Goal: Transaction & Acquisition: Purchase product/service

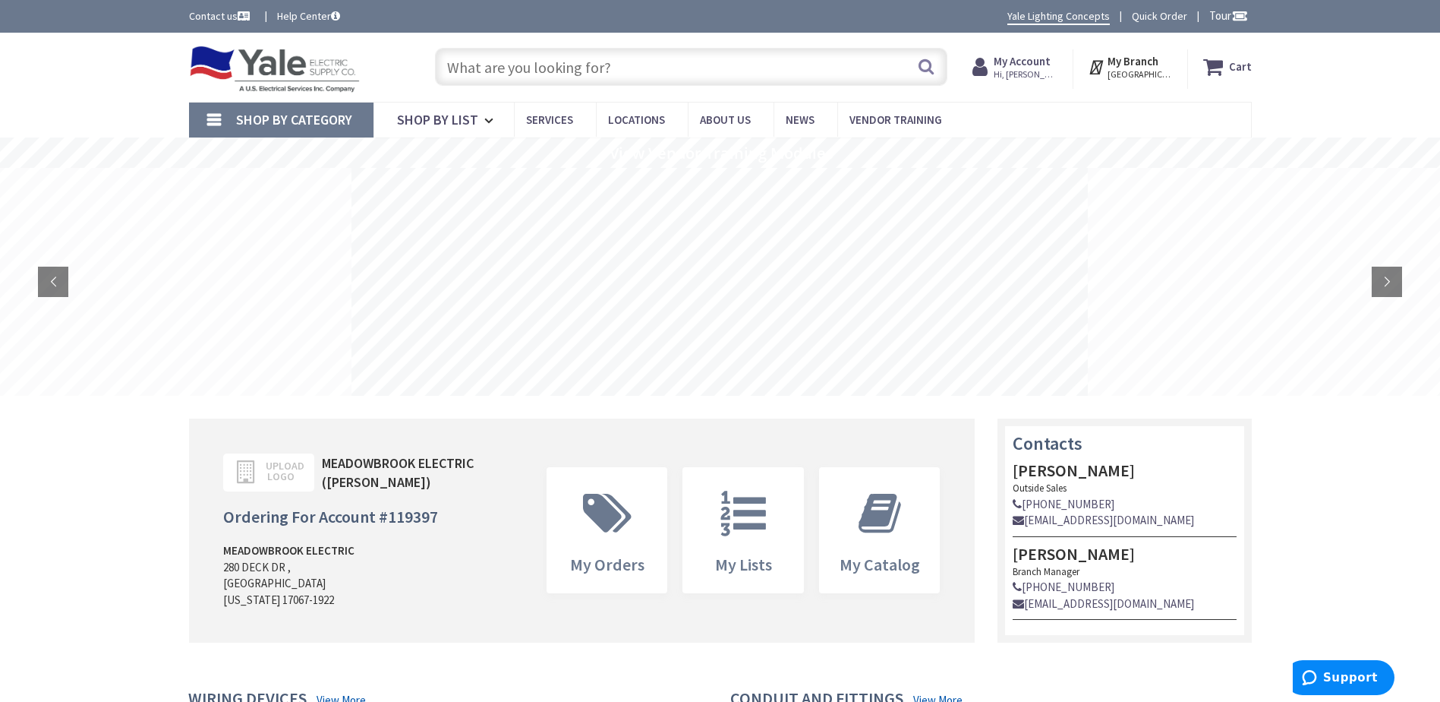
click at [623, 63] on input "text" at bounding box center [691, 67] width 512 height 38
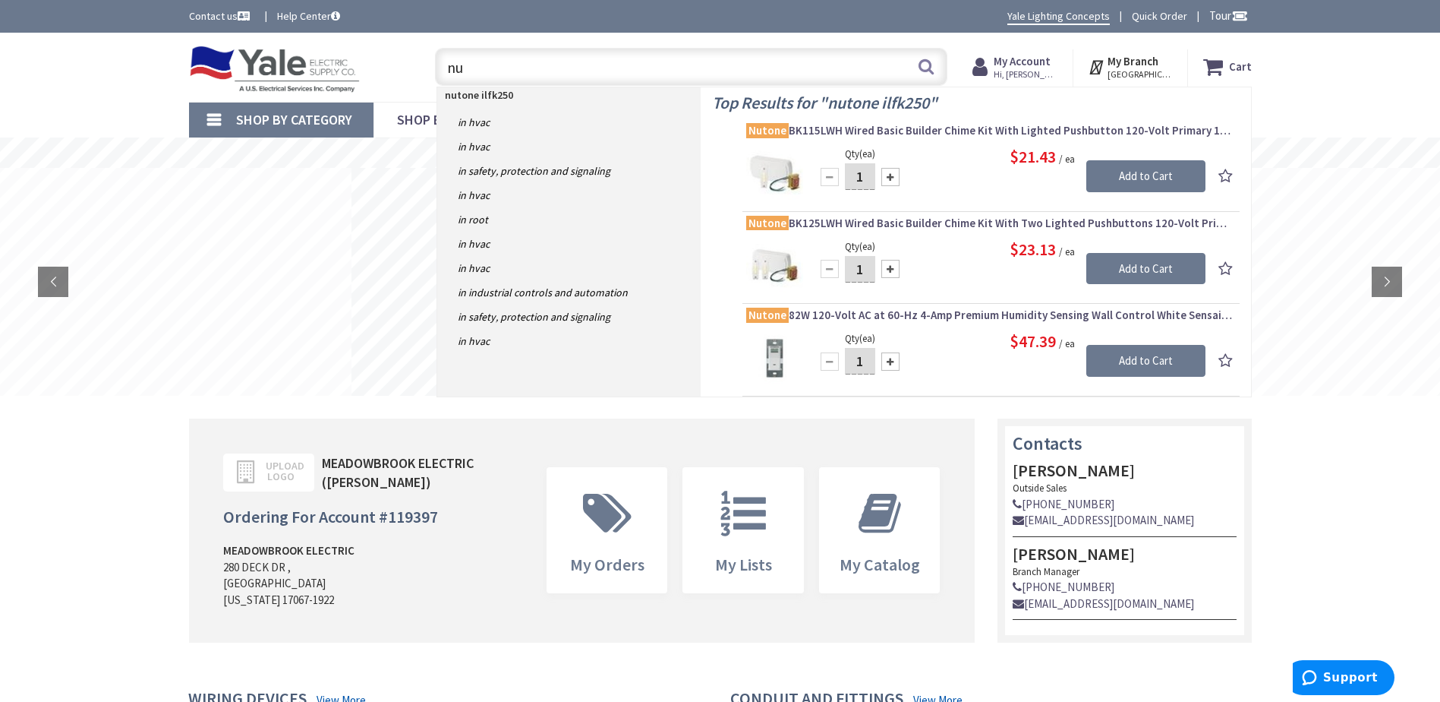
type input "n"
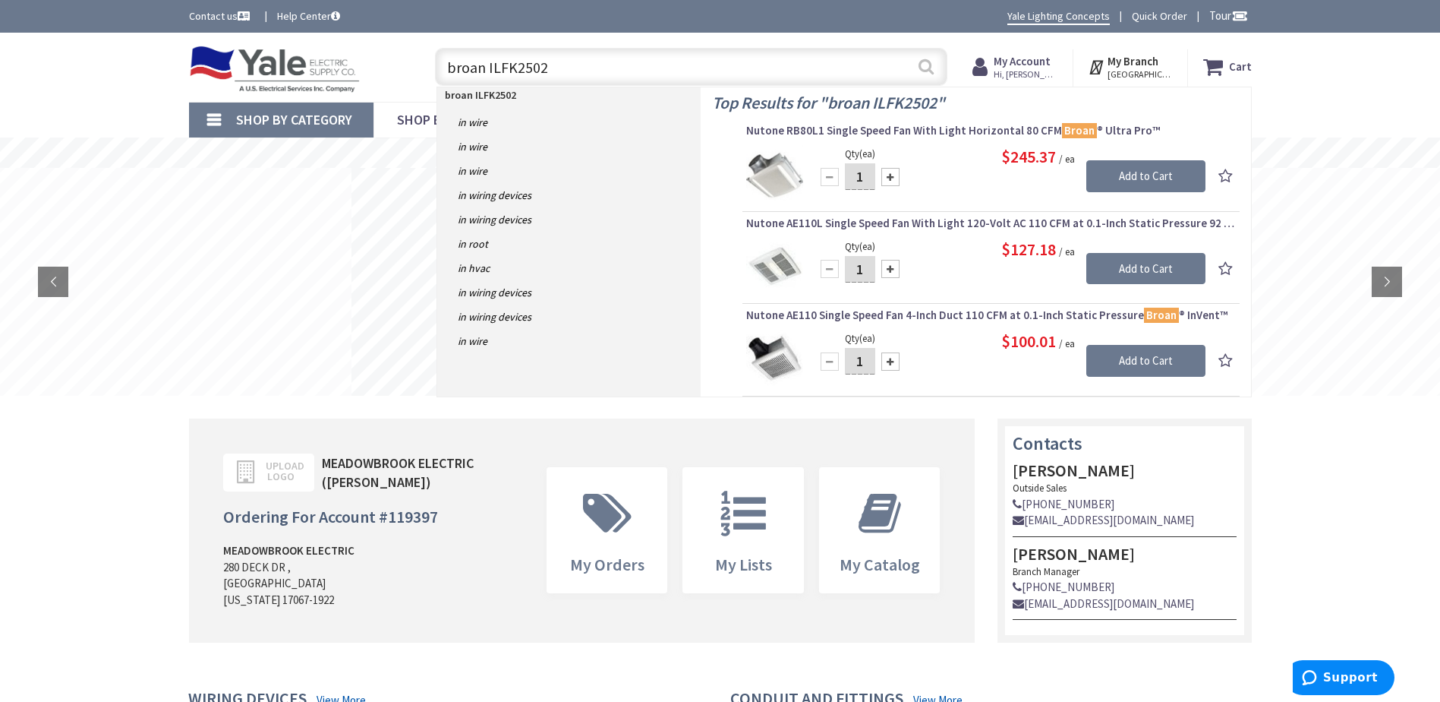
type input "broan ILFK2502"
click at [927, 67] on button "Search" at bounding box center [926, 66] width 20 height 34
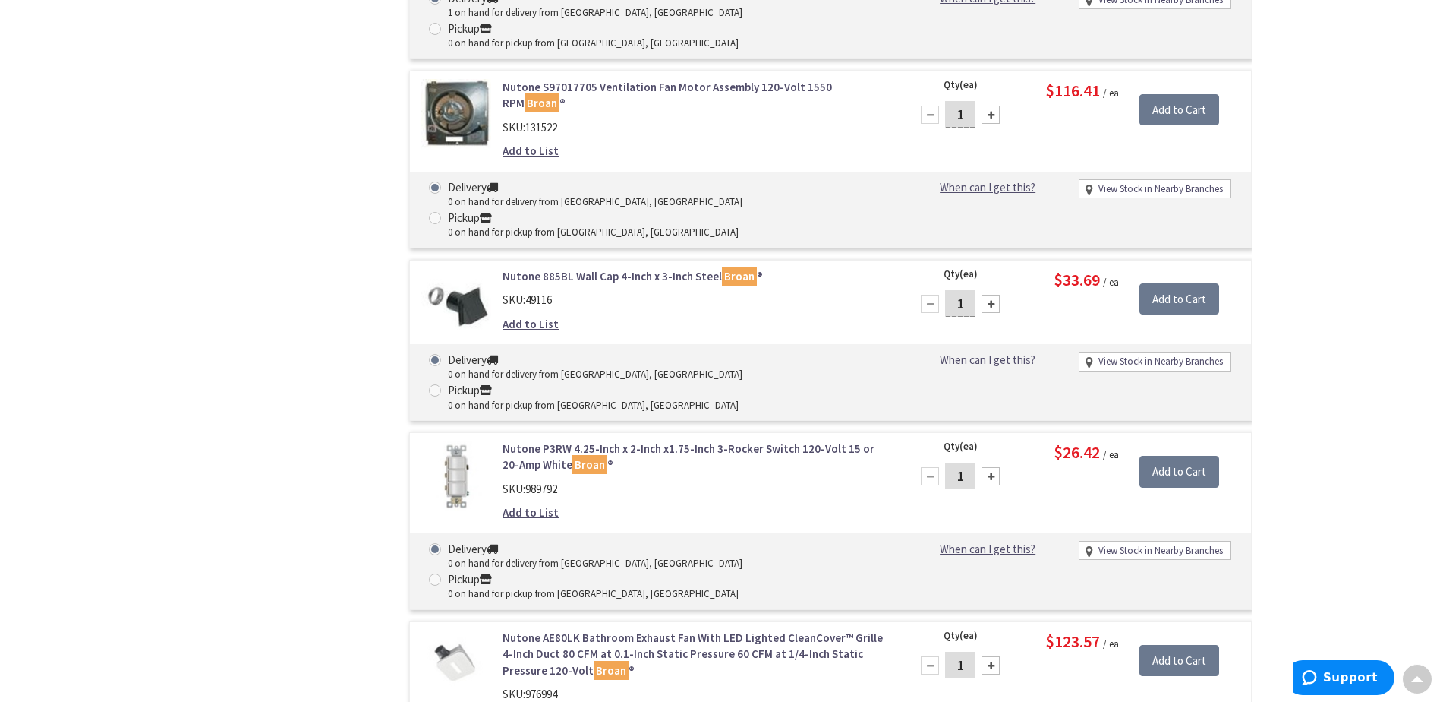
scroll to position [5267, 0]
